Goal: Task Accomplishment & Management: Complete application form

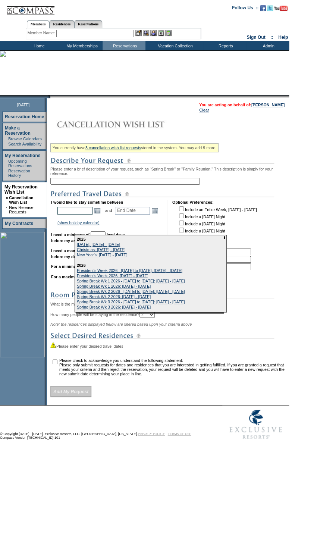
click at [92, 214] on input "text" at bounding box center [74, 211] width 35 height 8
type input "Start Date"
click at [99, 214] on link "Open the calendar popup." at bounding box center [97, 210] width 8 height 8
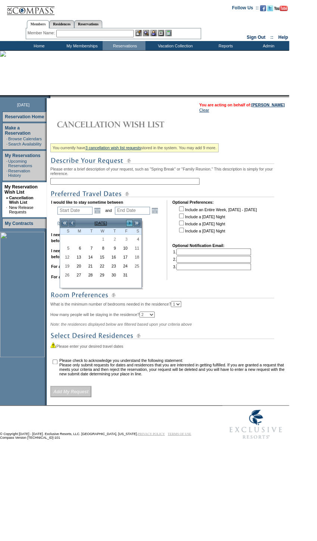
click at [127, 221] on link ">" at bounding box center [129, 222] width 7 height 7
click at [134, 246] on link "10" at bounding box center [135, 248] width 11 height 8
type input "[DATE]"
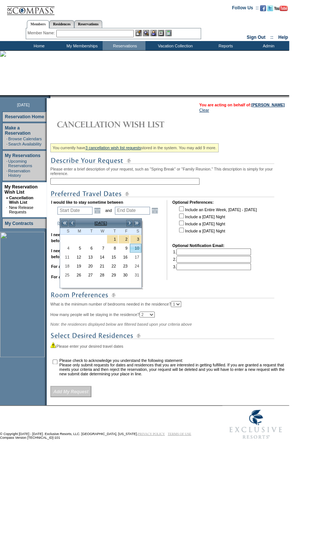
type input "[DATE]"
type input "103"
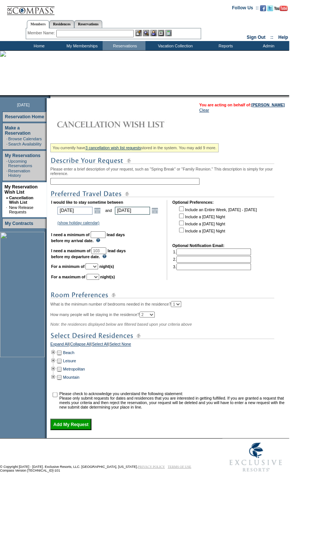
click at [150, 213] on input "[DATE]" at bounding box center [132, 211] width 35 height 8
click at [154, 213] on link "Open the calendar popup." at bounding box center [155, 210] width 8 height 8
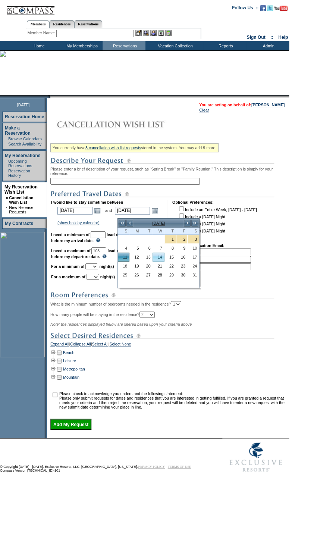
click at [156, 255] on link "14" at bounding box center [158, 257] width 11 height 8
type input "[DATE]"
type input "106"
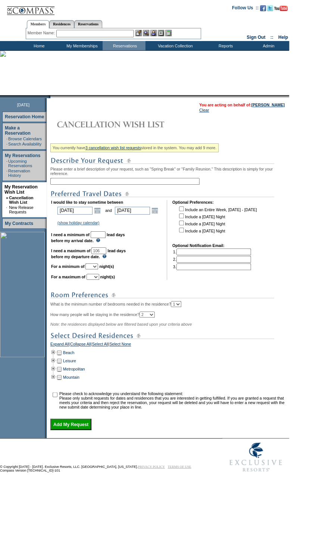
click at [183, 218] on input "checkbox" at bounding box center [181, 215] width 5 height 5
checkbox input "true"
click at [183, 225] on input "checkbox" at bounding box center [181, 222] width 5 height 5
checkbox input "true"
click at [183, 232] on input "checkbox" at bounding box center [181, 229] width 5 height 5
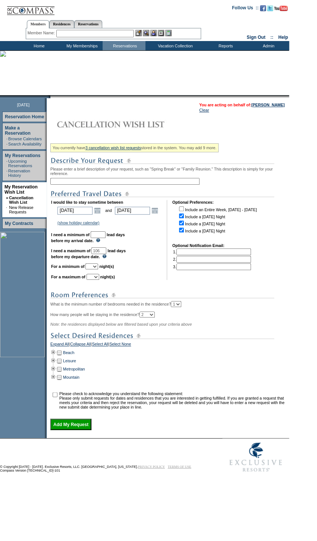
click at [183, 232] on input "checkbox" at bounding box center [181, 229] width 5 height 5
checkbox input "false"
click at [98, 269] on select "1 2 3 4 5 6 7 8 9 10 11 12 13 14" at bounding box center [91, 266] width 13 height 6
click at [181, 218] on input "checkbox" at bounding box center [181, 215] width 5 height 5
checkbox input "false"
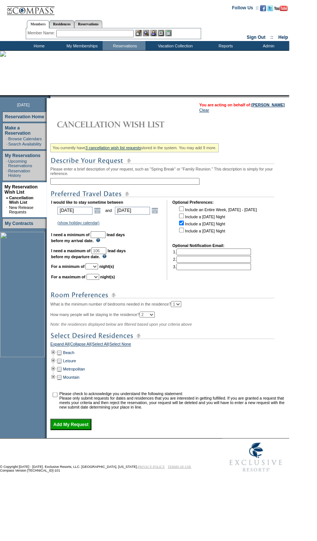
click at [183, 224] on input "checkbox" at bounding box center [181, 222] width 5 height 5
checkbox input "false"
click at [56, 356] on td at bounding box center [53, 352] width 6 height 8
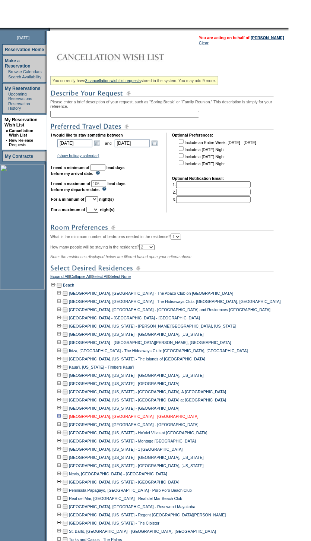
scroll to position [67, 0]
click at [62, 420] on td at bounding box center [59, 416] width 6 height 8
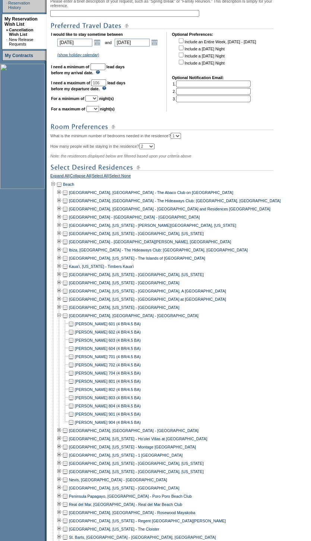
scroll to position [169, 0]
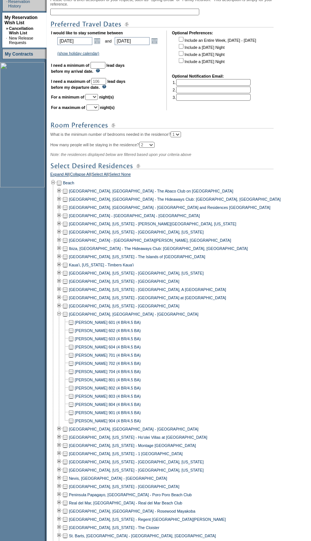
click at [74, 359] on td at bounding box center [71, 355] width 6 height 8
click at [183, 49] on input "checkbox" at bounding box center [181, 46] width 5 height 5
checkbox input "true"
click at [183, 54] on input "checkbox" at bounding box center [181, 53] width 5 height 5
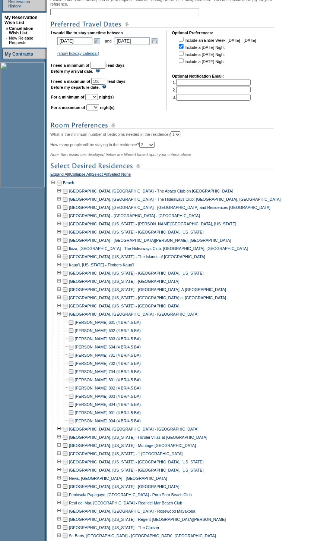
checkbox input "true"
click at [101, 45] on link "Open the calendar popup." at bounding box center [97, 41] width 8 height 8
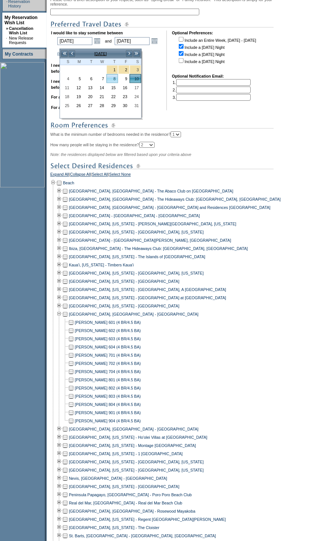
click at [114, 76] on link "8" at bounding box center [112, 79] width 11 height 8
type input "[DATE]"
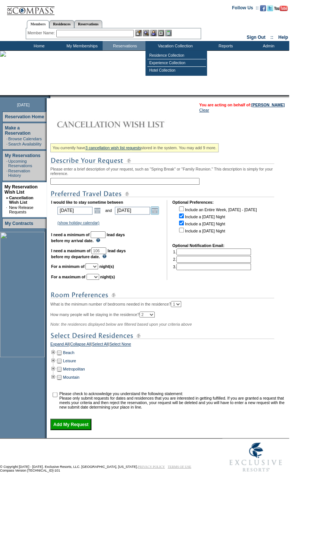
click at [158, 214] on link "Open the calendar popup." at bounding box center [155, 210] width 8 height 8
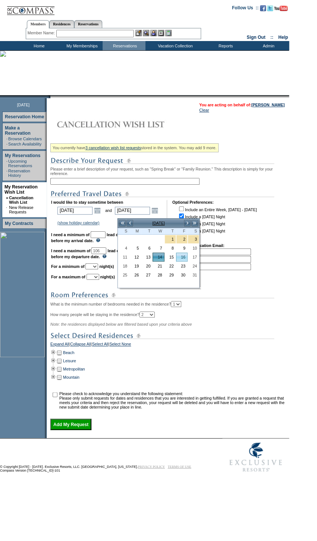
click at [185, 258] on link "16" at bounding box center [181, 257] width 11 height 8
type input "[DATE]"
type input "108"
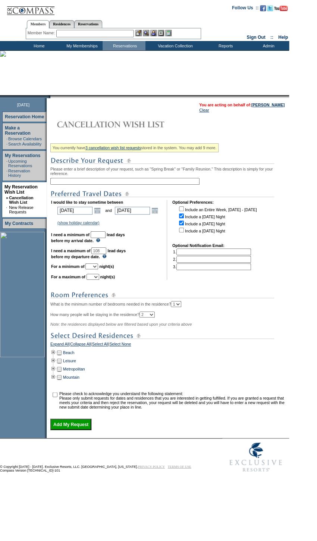
click at [108, 267] on td "I would like to stay sometime between [DATE] [DATE] Open the calendar popup. <<…" at bounding box center [106, 240] width 110 height 80
click at [98, 269] on select "1 2 3 4 5 6 7 8 9 10 11 12 13 14" at bounding box center [91, 266] width 13 height 6
select select "1"
click at [94, 269] on select "1 2 3 4 5 6 7 8 9 10 11 12 13 14" at bounding box center [91, 266] width 13 height 6
click at [99, 280] on select "1 2 3 4 5 6 7 8 9 10 11 12 13 14" at bounding box center [93, 277] width 13 height 6
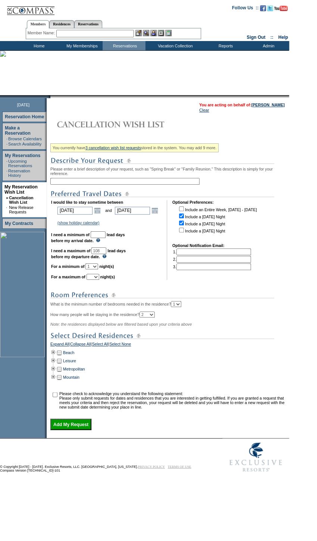
select select "2"
click at [95, 280] on select "1 2 3 4 5 6 7 8 9 10 11 12 13 14" at bounding box center [93, 277] width 13 height 6
click at [56, 356] on td at bounding box center [53, 352] width 6 height 8
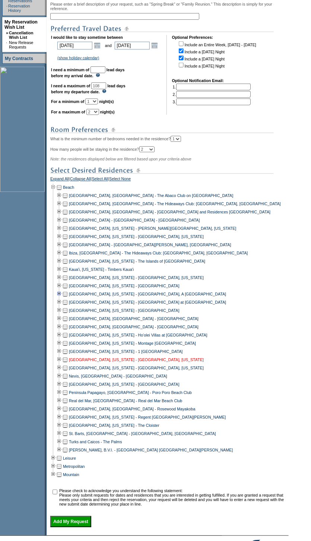
scroll to position [169, 0]
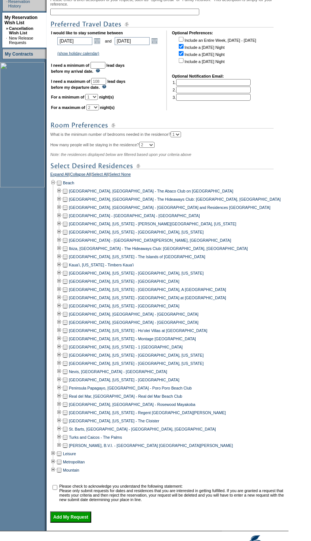
click at [68, 318] on td at bounding box center [65, 314] width 6 height 8
click at [61, 318] on td at bounding box center [59, 314] width 6 height 8
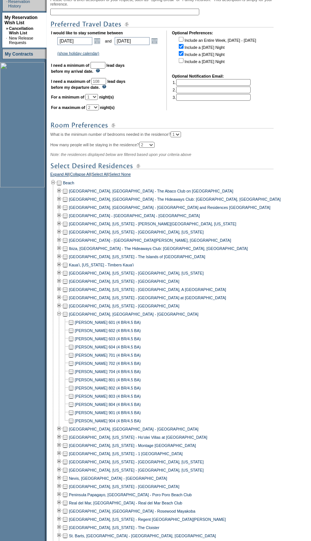
click at [66, 318] on td at bounding box center [65, 314] width 6 height 8
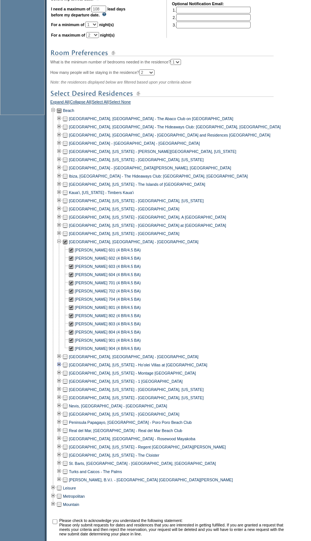
scroll to position [328, 0]
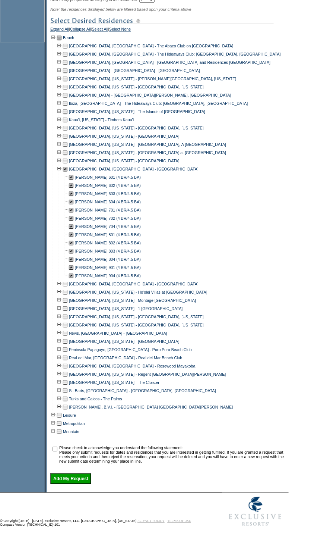
click at [57, 446] on input "checkbox" at bounding box center [55, 448] width 5 height 5
checkbox input "true"
click at [82, 476] on input "Add My Request" at bounding box center [70, 478] width 41 height 11
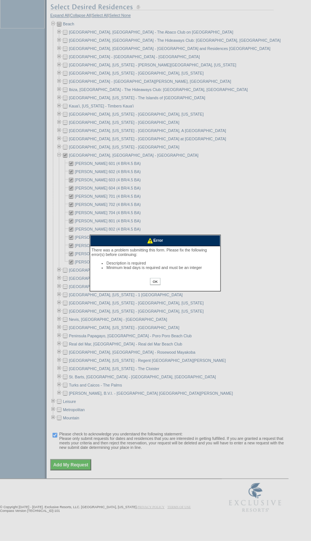
click at [155, 284] on input "OK" at bounding box center [155, 281] width 10 height 7
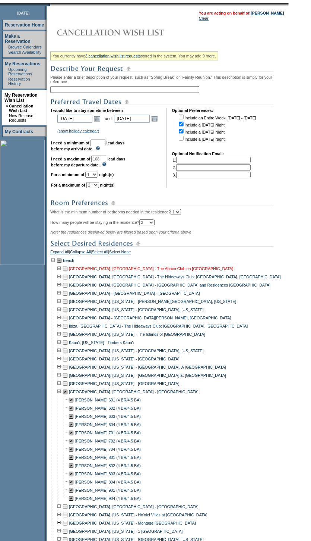
scroll to position [91, 0]
click at [89, 145] on b "I need a minimum of" at bounding box center [70, 143] width 38 height 4
click at [106, 145] on input "text" at bounding box center [98, 143] width 15 height 7
type input "30"
click at [95, 90] on input "text" at bounding box center [124, 90] width 149 height 7
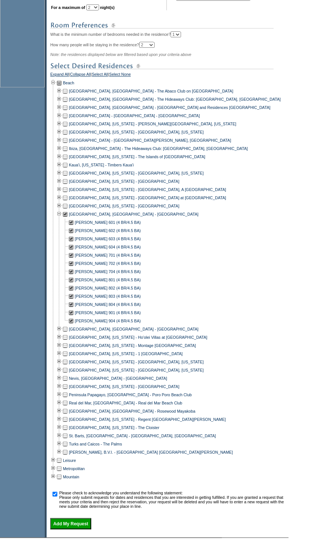
scroll to position [328, 0]
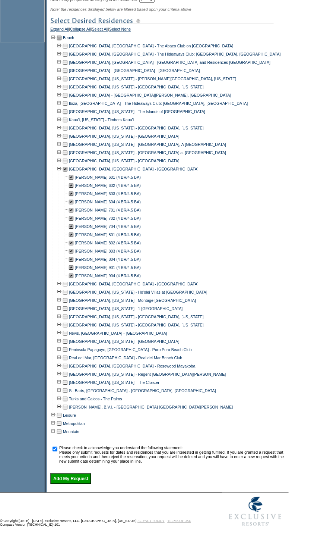
type input "[PERSON_NAME] Extension"
click at [82, 477] on input "Add My Request" at bounding box center [70, 478] width 41 height 11
